Goal: Book appointment/travel/reservation

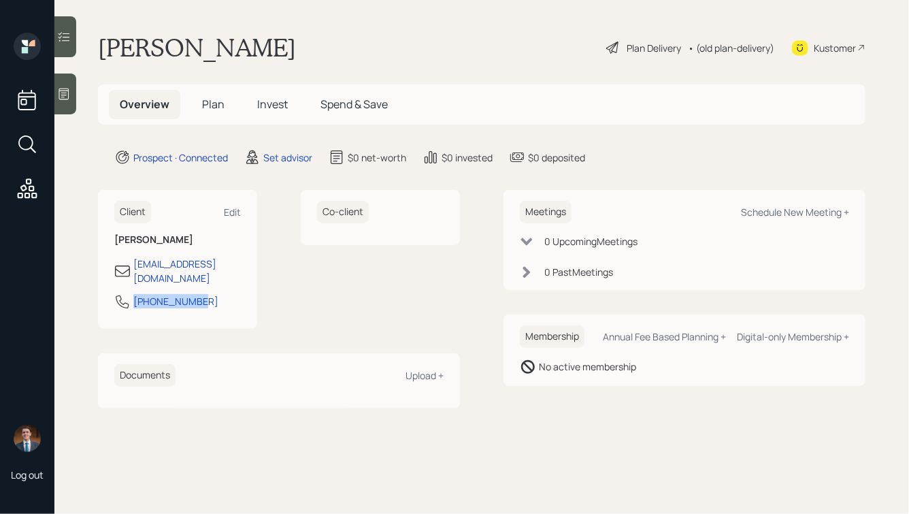
drag, startPoint x: 207, startPoint y: 295, endPoint x: 118, endPoint y: 291, distance: 89.2
click at [118, 293] on div "[PHONE_NUMBER]" at bounding box center [177, 305] width 127 height 24
copy div "[PHONE_NUMBER]"
click at [750, 214] on div "Schedule New Meeting +" at bounding box center [795, 211] width 108 height 13
select select "round-robin"
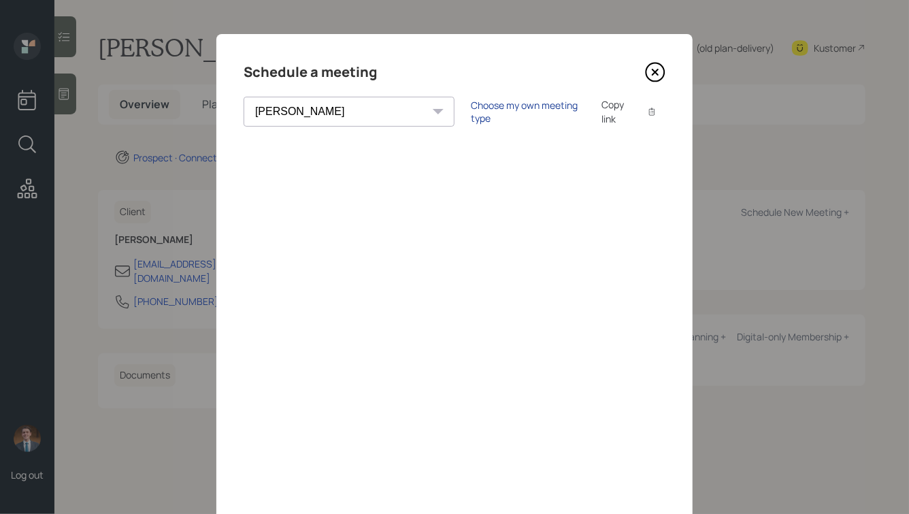
click at [471, 107] on div "Choose my own meeting type" at bounding box center [528, 112] width 114 height 26
